Goal: Information Seeking & Learning: Learn about a topic

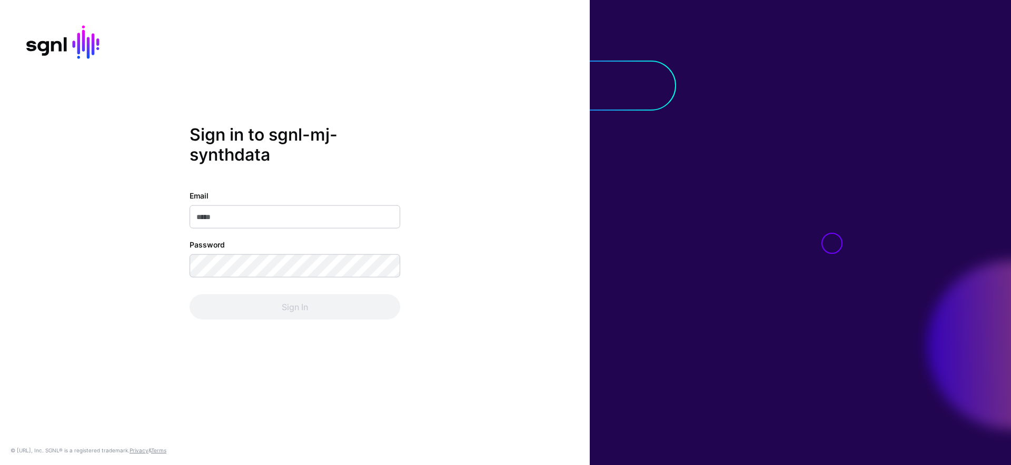
type input "**********"
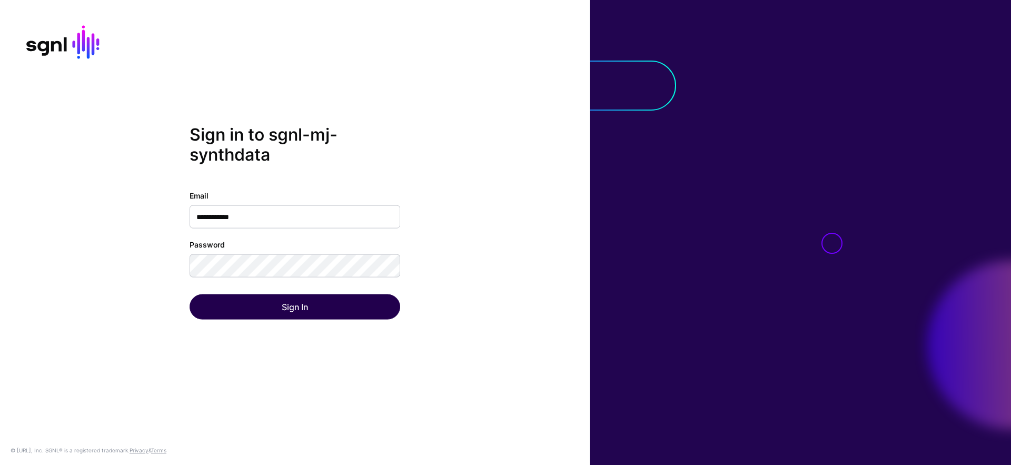
click at [276, 312] on div "Sign In" at bounding box center [295, 306] width 211 height 25
click at [277, 311] on button "Sign In" at bounding box center [295, 306] width 211 height 25
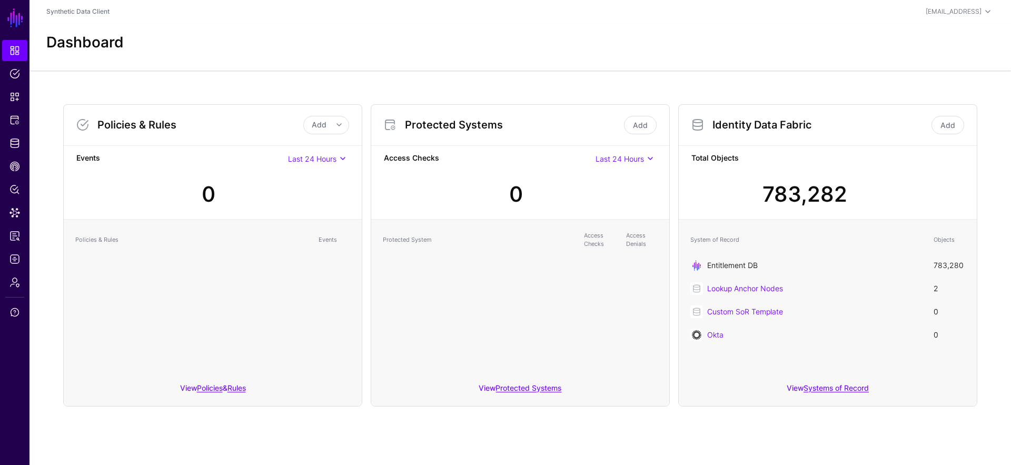
click at [743, 267] on link "Entitlement DB" at bounding box center [733, 265] width 51 height 9
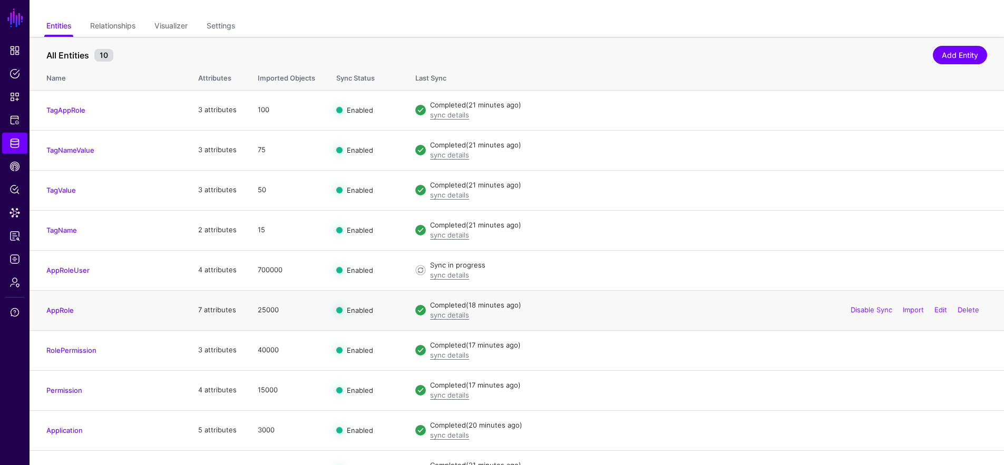
scroll to position [95, 0]
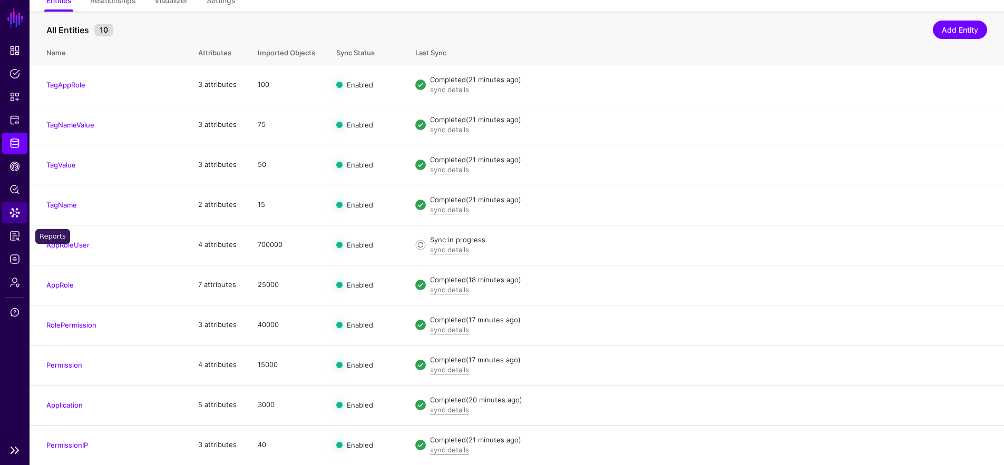
click at [10, 218] on link "Data Lens" at bounding box center [14, 212] width 25 height 21
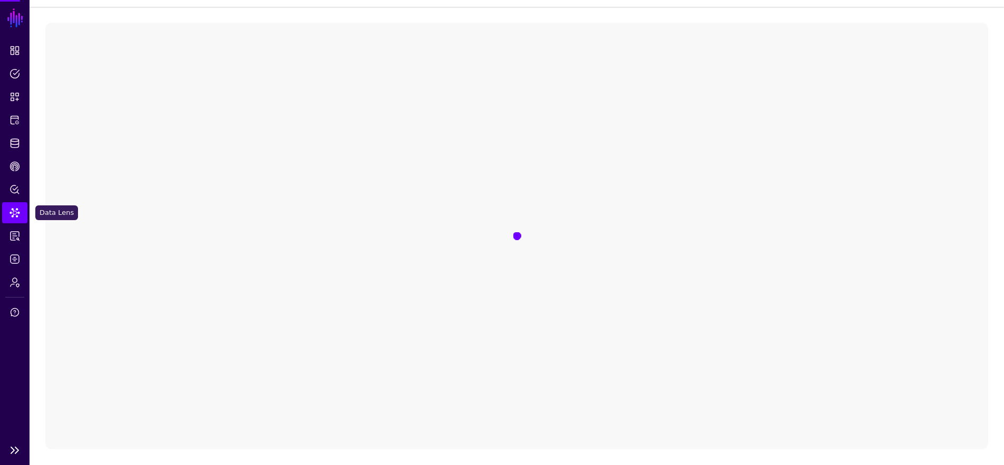
scroll to position [63, 0]
click at [136, 67] on span "Select entity" at bounding box center [141, 66] width 145 height 12
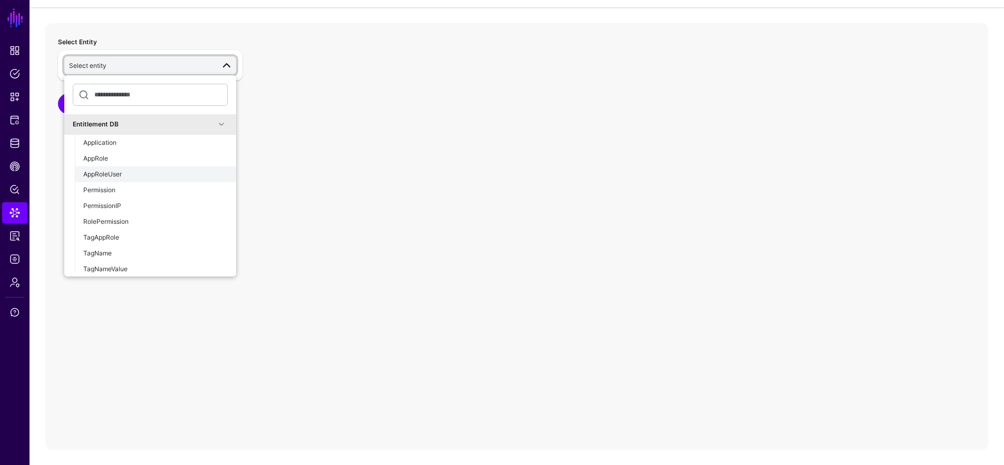
scroll to position [54, 0]
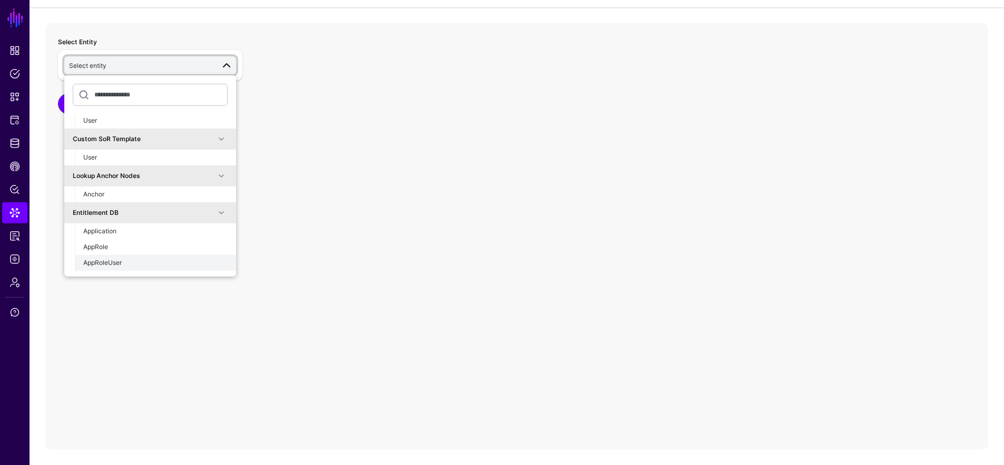
click at [125, 260] on div "AppRoleUser" at bounding box center [155, 262] width 144 height 9
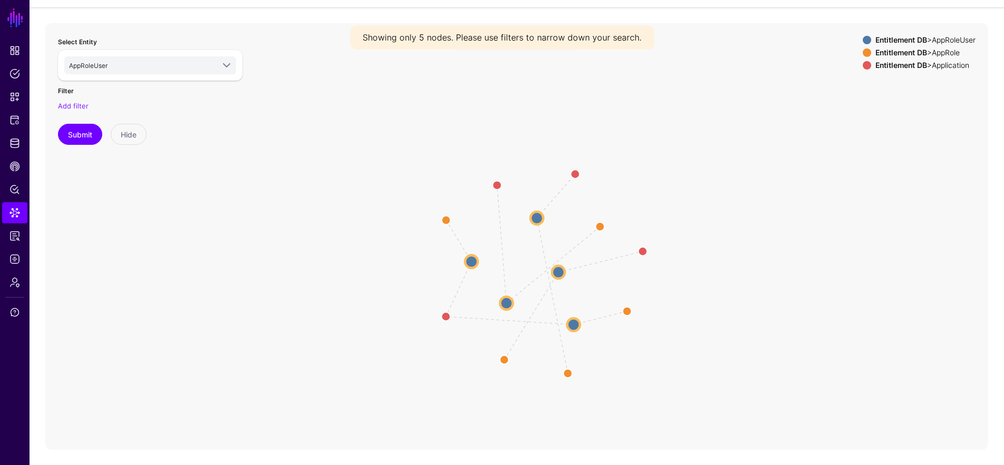
drag, startPoint x: 674, startPoint y: 215, endPoint x: 655, endPoint y: 248, distance: 37.5
click at [697, 246] on icon "approletouser AppUserToApp approletouser AppUserToApp approletouser AppUserToAp…" at bounding box center [516, 233] width 942 height 421
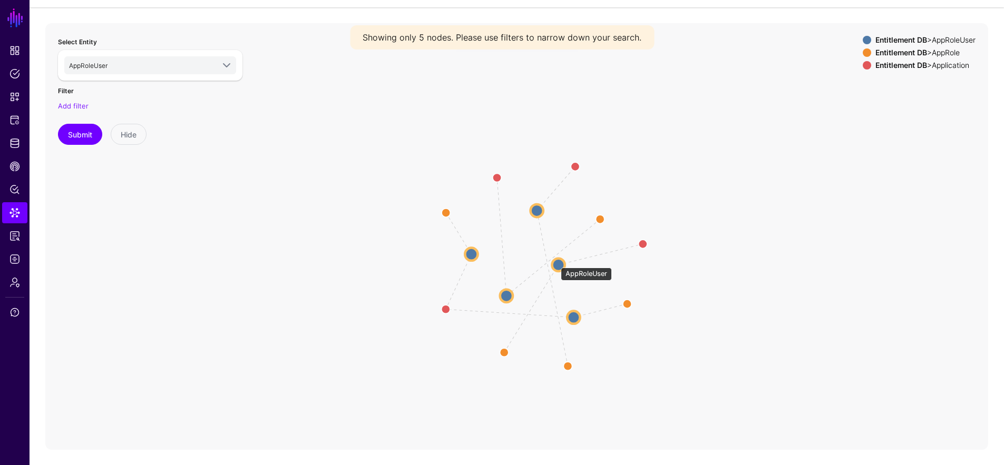
click at [555, 262] on circle at bounding box center [558, 264] width 13 height 13
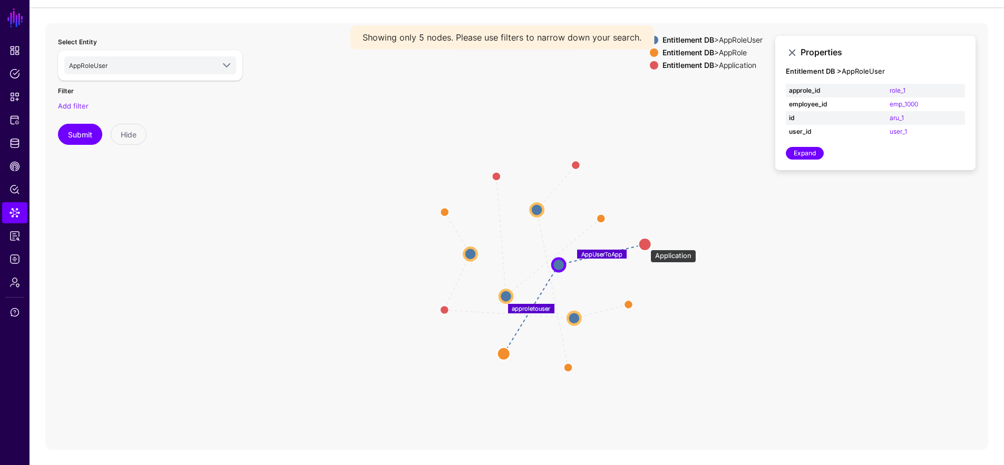
drag, startPoint x: 645, startPoint y: 245, endPoint x: 647, endPoint y: 252, distance: 7.7
click at [648, 249] on circle at bounding box center [644, 244] width 13 height 13
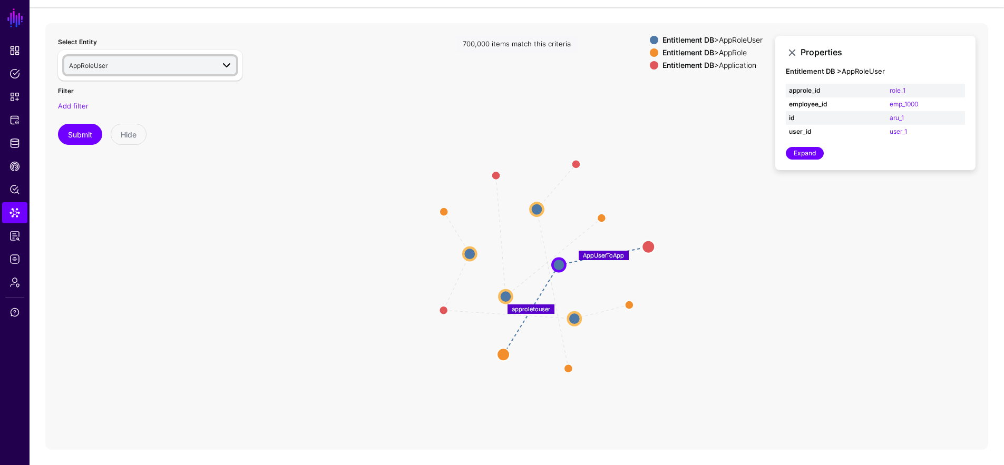
click at [127, 71] on link "AppRoleUser" at bounding box center [150, 65] width 172 height 18
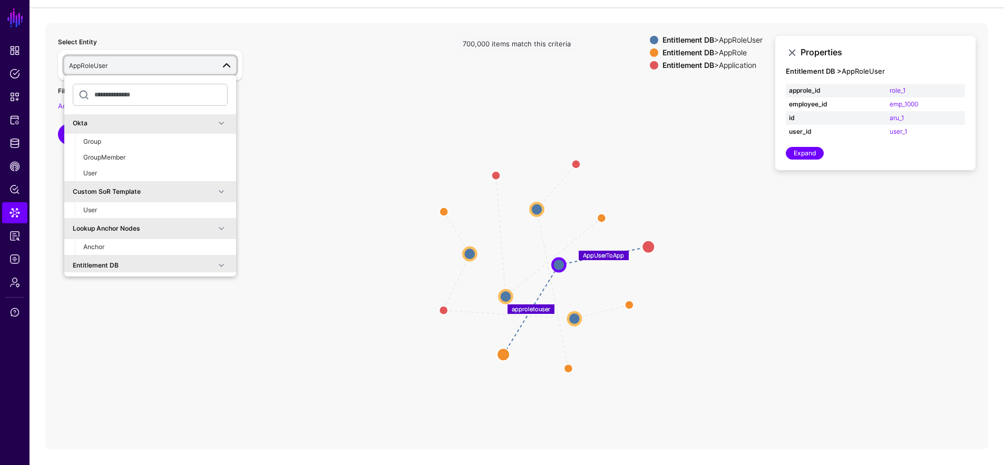
scroll to position [0, 0]
click at [116, 170] on div "User" at bounding box center [155, 174] width 144 height 9
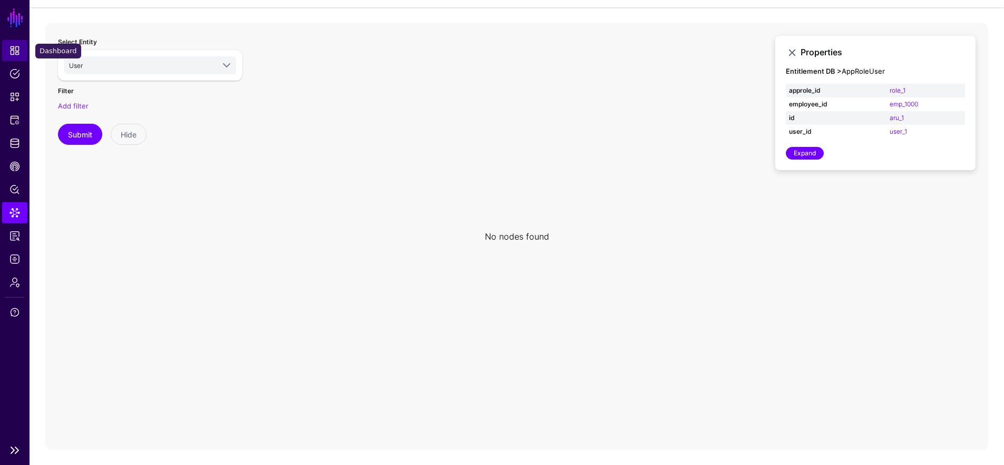
click at [19, 51] on span "Dashboard" at bounding box center [14, 50] width 11 height 11
